Goal: Communication & Community: Answer question/provide support

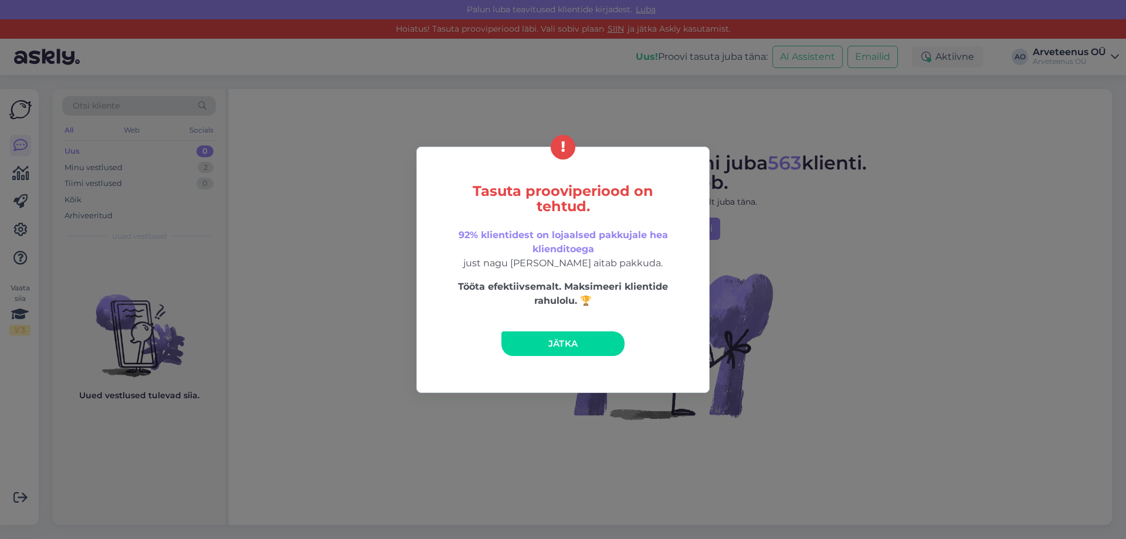
click at [569, 348] on span "Jätka" at bounding box center [563, 343] width 30 height 11
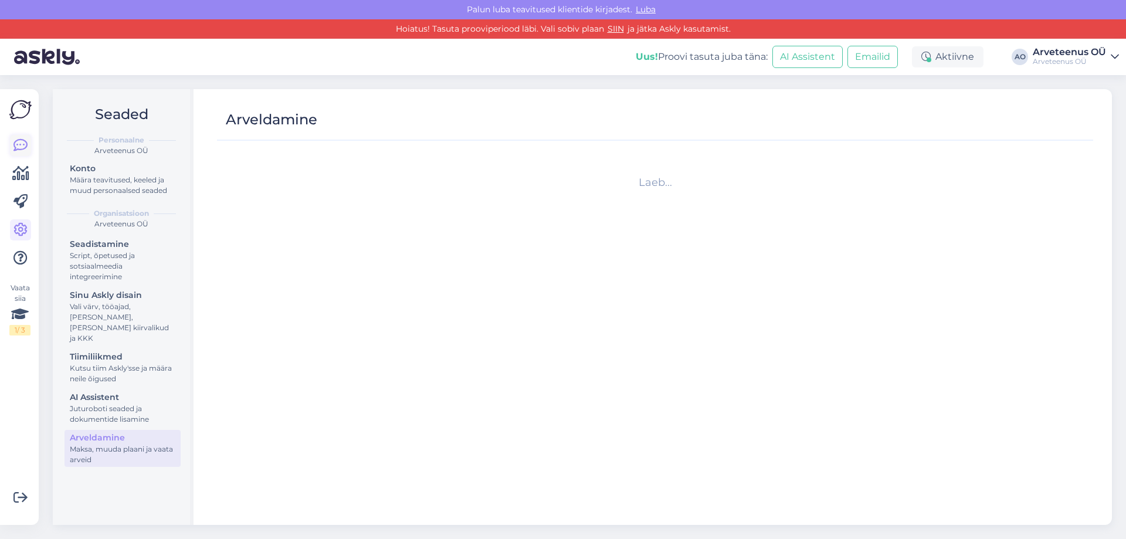
click at [21, 152] on icon at bounding box center [20, 145] width 14 height 14
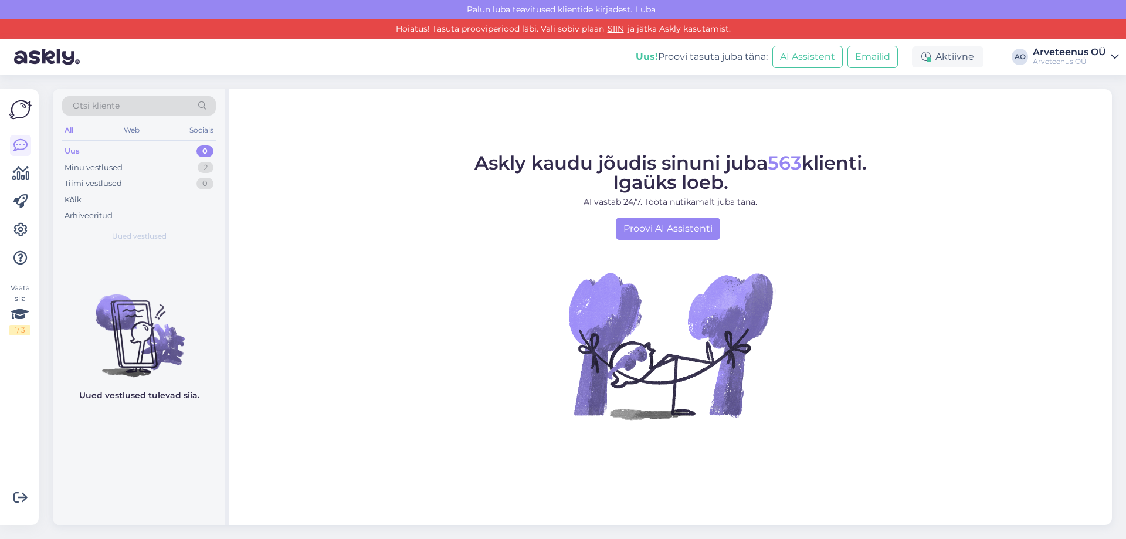
click at [122, 154] on div "Uus 0" at bounding box center [139, 151] width 154 height 16
click at [123, 170] on div "Minu vestlused 2" at bounding box center [139, 168] width 154 height 16
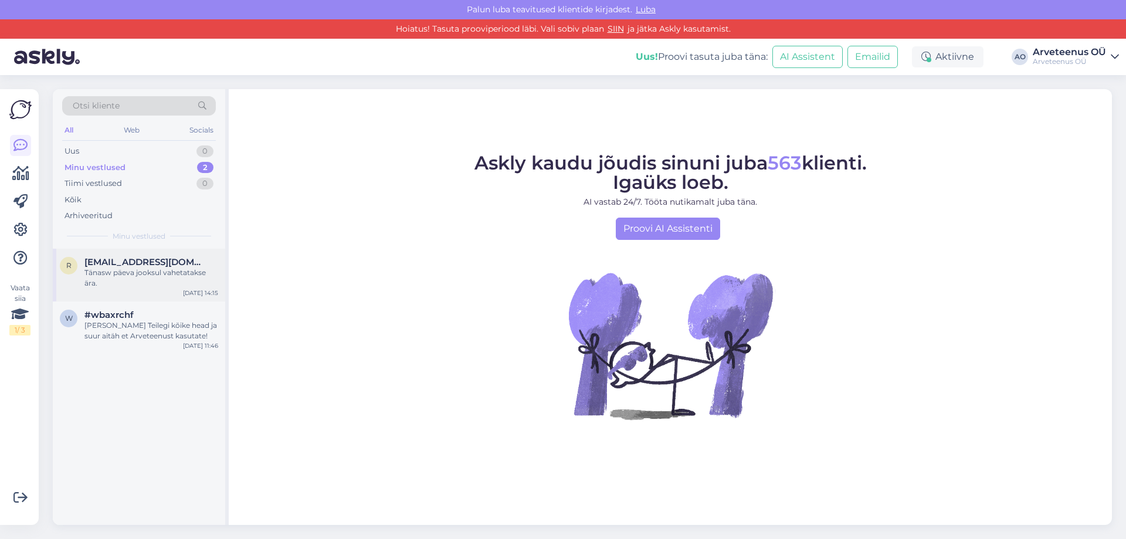
click at [143, 285] on div "Tänasw päeva jooksul vahetatakse ära." at bounding box center [151, 277] width 134 height 21
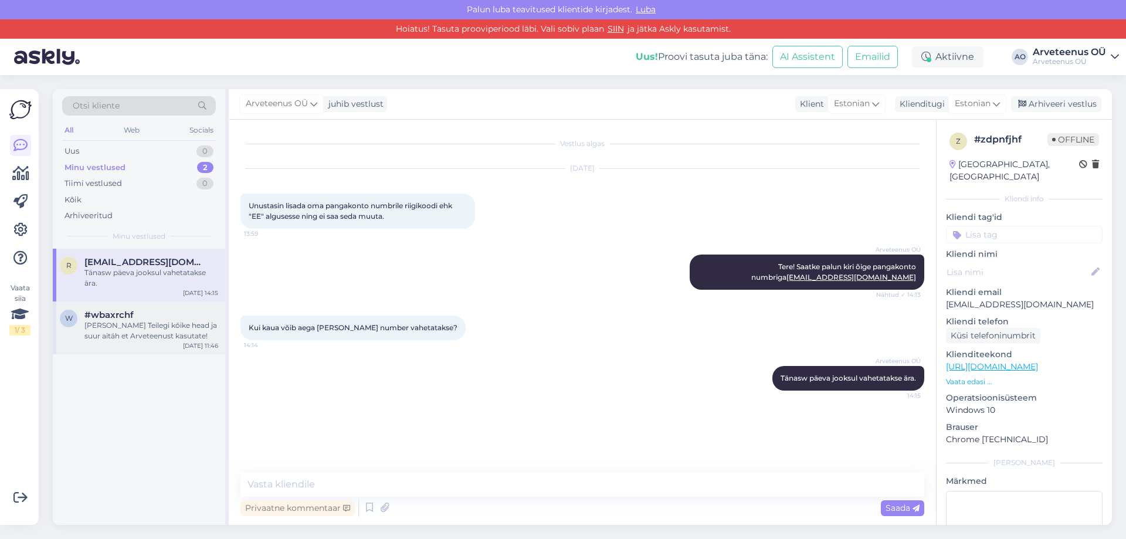
click at [122, 340] on div "[PERSON_NAME] Teilegi kõike head ja suur aitäh et Arveteenust kasutate!" at bounding box center [151, 330] width 134 height 21
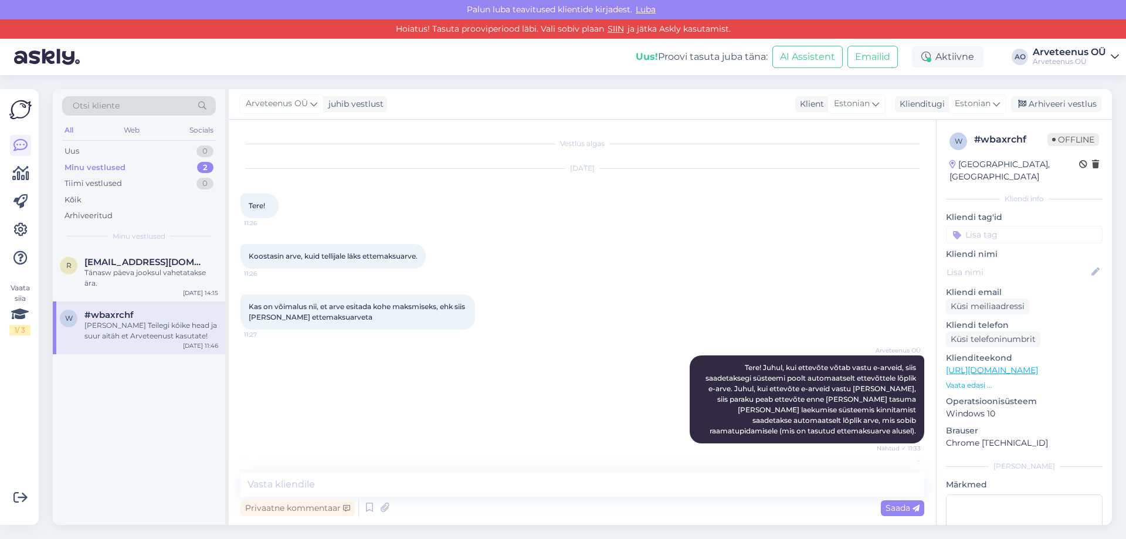
scroll to position [615, 0]
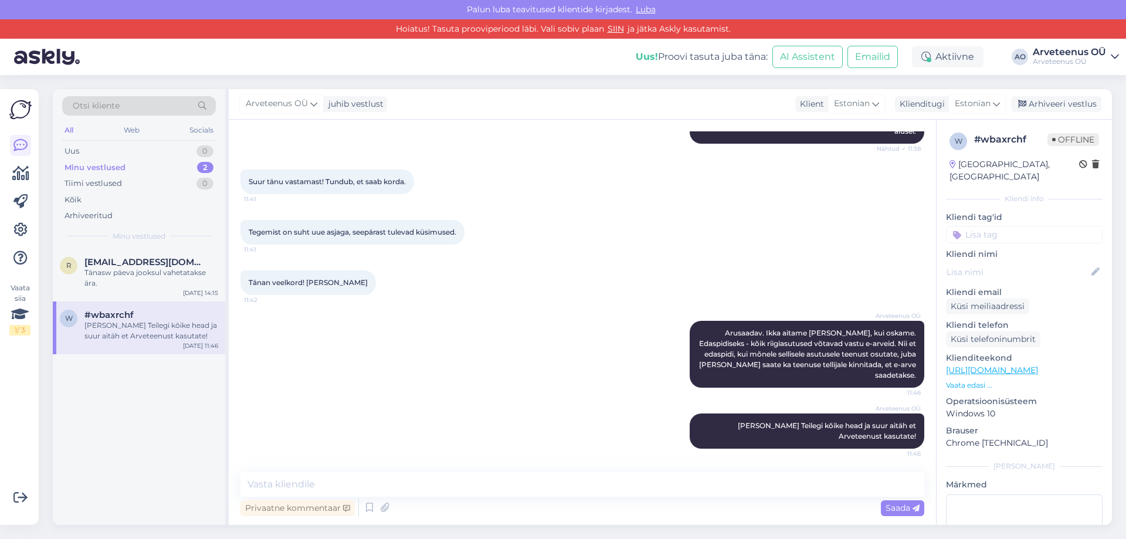
click at [116, 375] on div "r [EMAIL_ADDRESS][DOMAIN_NAME] Tänasw päeva jooksul vahetatakse ära. [DATE] 14:…" at bounding box center [139, 387] width 172 height 277
click at [1056, 105] on div "Arhiveeri vestlus" at bounding box center [1056, 104] width 90 height 16
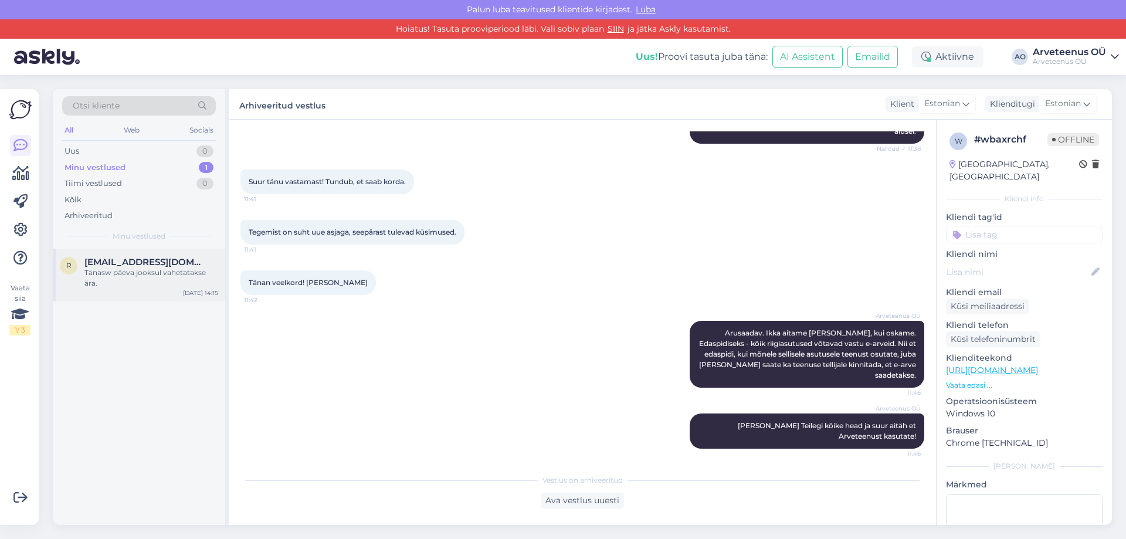
click at [158, 276] on div "Tänasw päeva jooksul vahetatakse ära." at bounding box center [151, 277] width 134 height 21
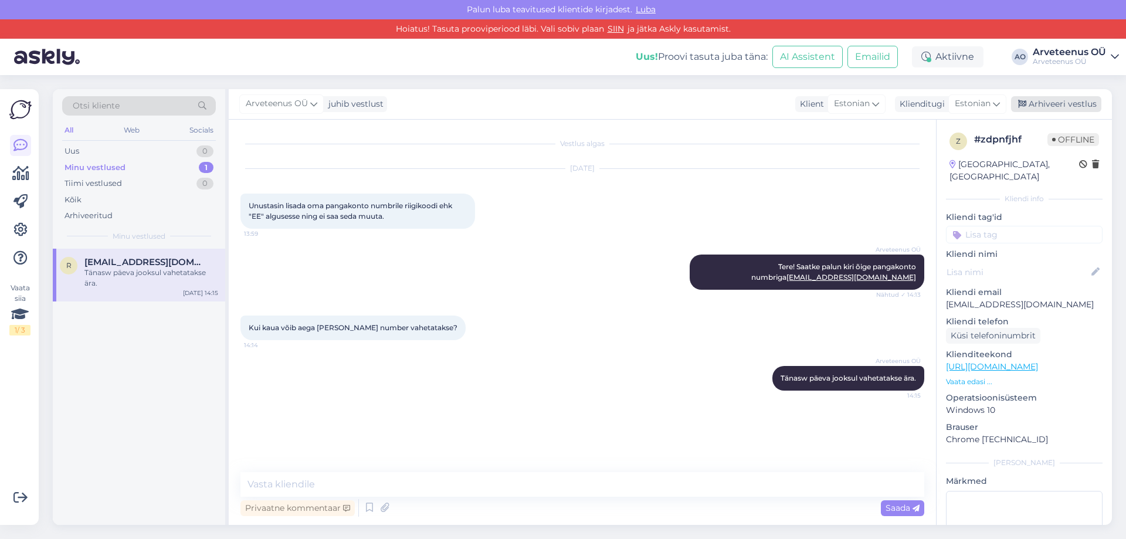
click at [1038, 103] on div "Arhiveeri vestlus" at bounding box center [1056, 104] width 90 height 16
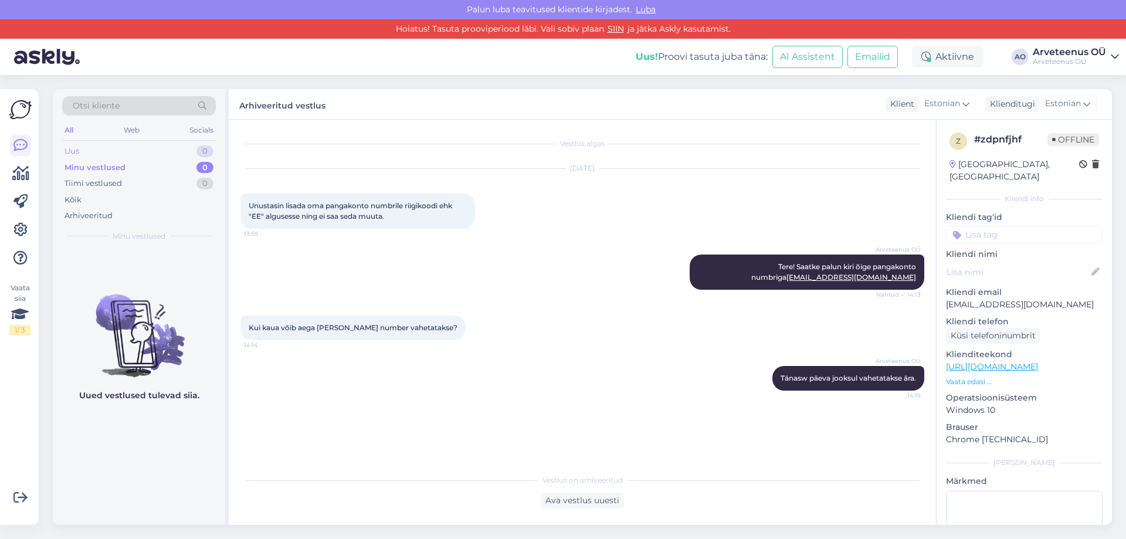
click at [105, 158] on div "Uus 0" at bounding box center [139, 151] width 154 height 16
